Goal: Information Seeking & Learning: Learn about a topic

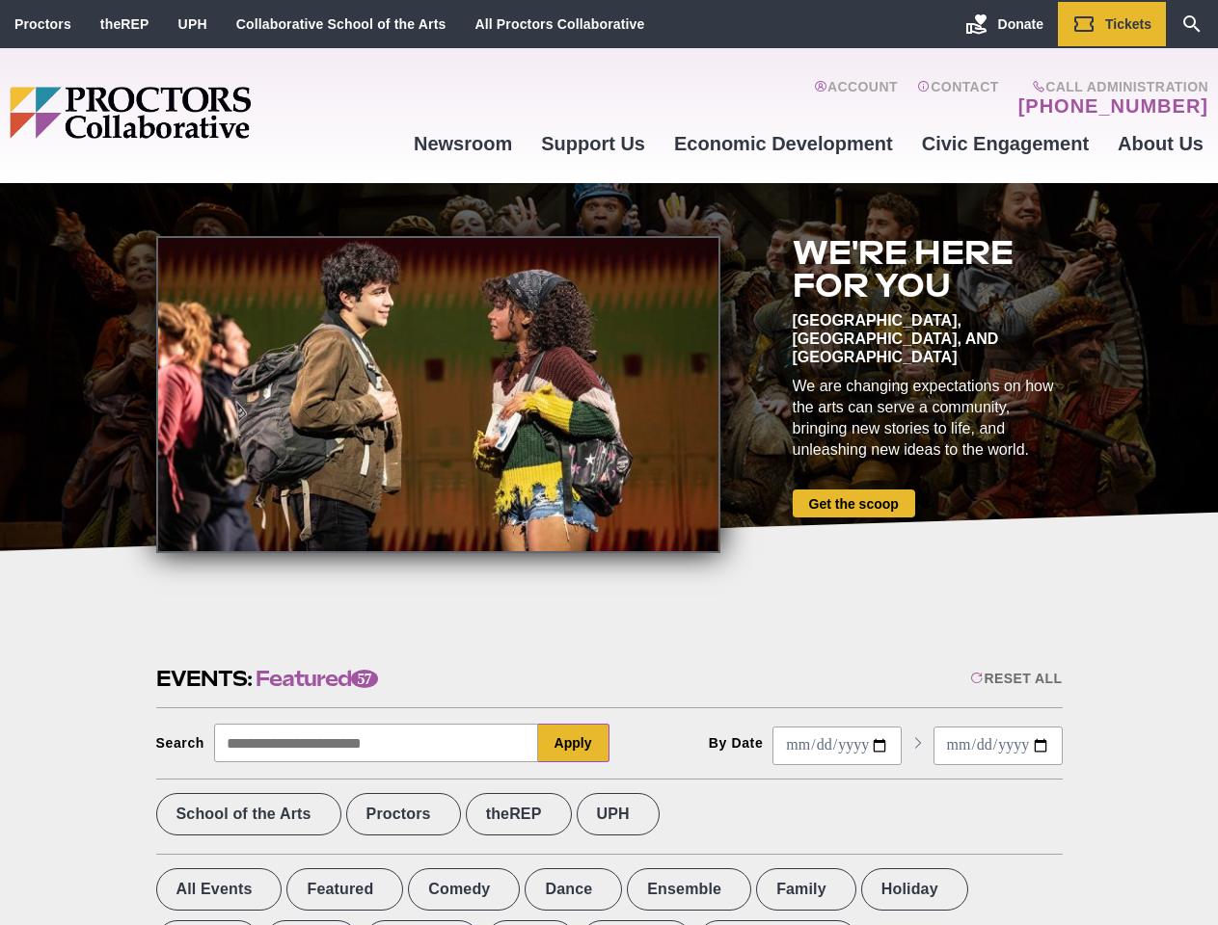
click at [608, 463] on div at bounding box center [438, 394] width 564 height 317
click at [1014, 679] on div "Reset All" at bounding box center [1016, 678] width 92 height 15
click at [574, 743] on button "Apply" at bounding box center [573, 743] width 71 height 39
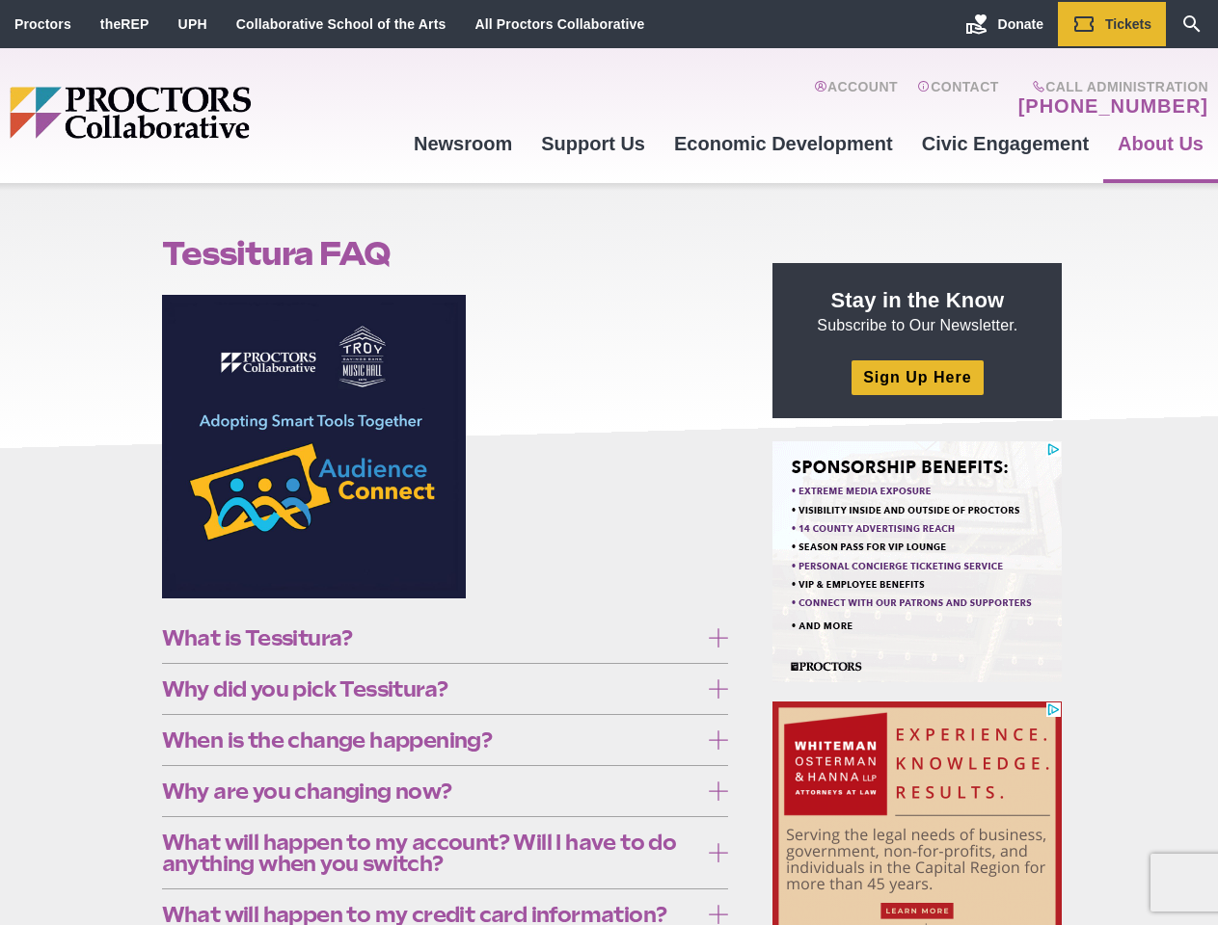
click at [608, 463] on figure at bounding box center [445, 454] width 567 height 318
